Goal: Task Accomplishment & Management: Manage account settings

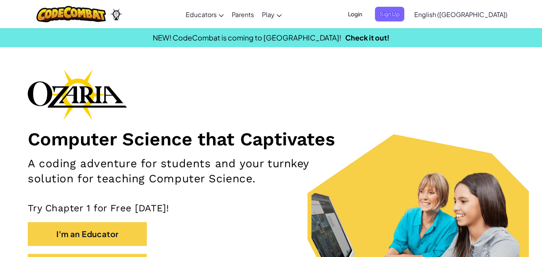
click at [367, 13] on span "Login" at bounding box center [355, 14] width 24 height 15
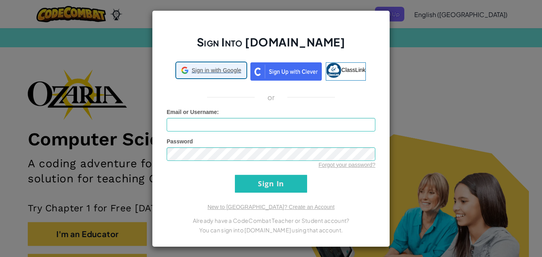
click at [214, 71] on span "Sign in with Google" at bounding box center [217, 70] width 50 height 8
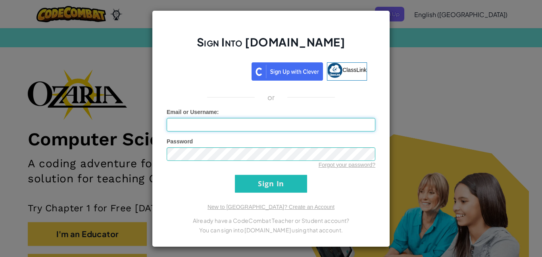
click at [182, 125] on input "Email or Username :" at bounding box center [271, 124] width 209 height 13
type input "xwilld212"
click at [304, 176] on input "Sign In" at bounding box center [271, 184] width 72 height 18
